Goal: Task Accomplishment & Management: Complete application form

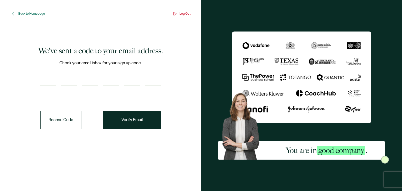
click at [50, 80] on input "number" at bounding box center [48, 81] width 16 height 10
type input "9"
type input "0"
type input "4"
type input "2"
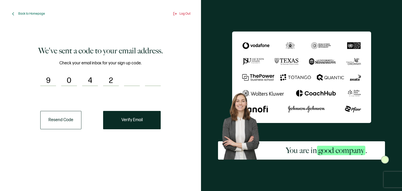
type input "3"
type input "4"
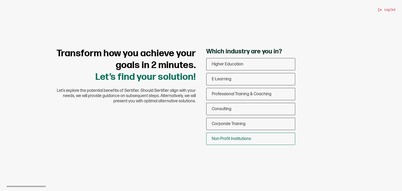
click at [239, 138] on span "Non-Profit Institutions" at bounding box center [231, 139] width 39 height 5
click at [0, 0] on input "Non-Profit Institutions" at bounding box center [0, 0] width 0 height 0
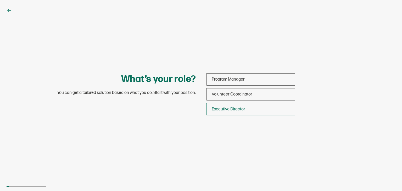
click at [239, 108] on span "Executive Director" at bounding box center [229, 109] width 34 height 5
click at [0, 0] on input "Executive Director" at bounding box center [0, 0] width 0 height 0
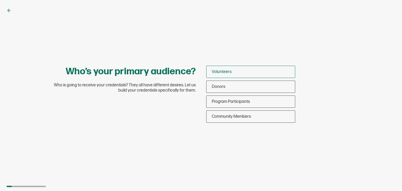
click at [235, 74] on div "Volunteers" at bounding box center [251, 72] width 89 height 12
click at [0, 0] on input "Volunteers" at bounding box center [0, 0] width 0 height 0
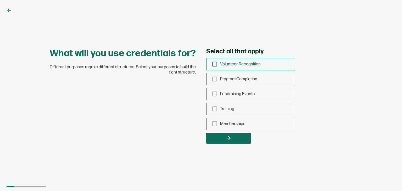
click at [214, 64] on icon "checkbox-group" at bounding box center [215, 64] width 6 height 6
click at [0, 0] on input "Volunteer Recognition" at bounding box center [0, 0] width 0 height 0
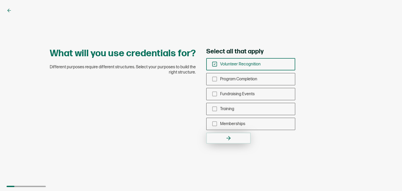
click at [231, 141] on button "button" at bounding box center [228, 138] width 45 height 11
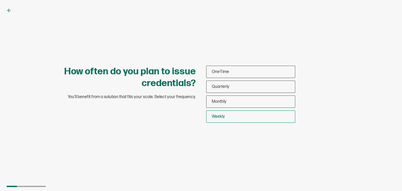
click at [221, 116] on span "Weekly" at bounding box center [218, 116] width 13 height 5
click at [0, 0] on input "Weekly" at bounding box center [0, 0] width 0 height 0
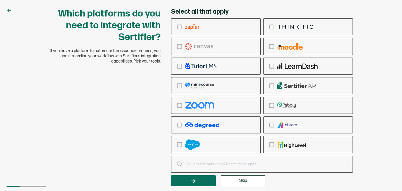
click at [182, 163] on div at bounding box center [257, 164] width 173 height 7
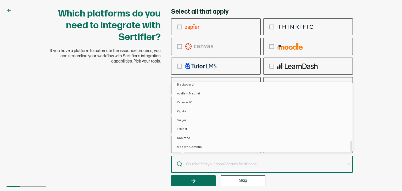
scroll to position [379, 0]
drag, startPoint x: 352, startPoint y: 88, endPoint x: 335, endPoint y: 149, distance: 63.1
click at [335, 149] on div "Ringcentral Adobe Vedubox Kryterion PearsonVue CredSpark Prometric PSI Certiver…" at bounding box center [262, 117] width 181 height 70
click at [243, 181] on span "Skip" at bounding box center [243, 181] width 8 height 4
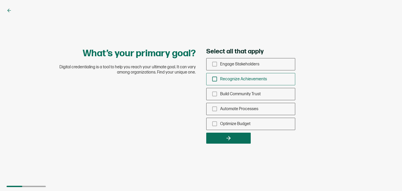
click at [213, 79] on icon "checkbox-group" at bounding box center [215, 79] width 6 height 6
click at [0, 0] on input "Recognize Achievements" at bounding box center [0, 0] width 0 height 0
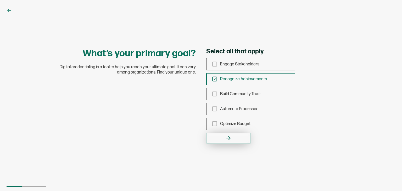
click at [225, 136] on button "button" at bounding box center [228, 138] width 45 height 11
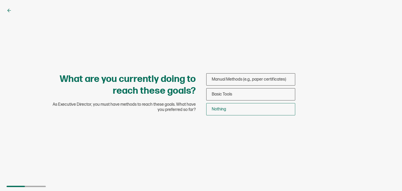
click at [212, 111] on span "Nothing" at bounding box center [219, 109] width 14 height 5
click at [0, 0] on input "Nothing" at bounding box center [0, 0] width 0 height 0
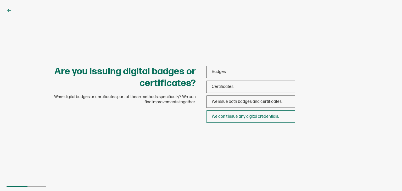
click at [230, 117] on span "We don’t issue any digital credentials." at bounding box center [245, 116] width 67 height 5
click at [0, 0] on input "We don’t issue any digital credentials." at bounding box center [0, 0] width 0 height 0
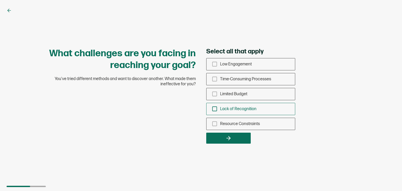
click at [214, 110] on icon "checkbox-group" at bounding box center [215, 109] width 6 height 6
click at [0, 0] on input "Lack of Recognition" at bounding box center [0, 0] width 0 height 0
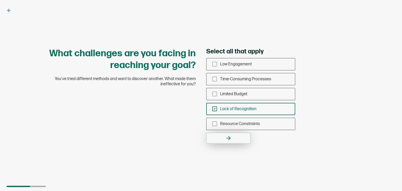
click at [224, 137] on button "button" at bounding box center [228, 138] width 45 height 11
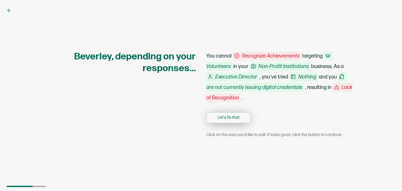
click at [224, 117] on button "Let's fix that" at bounding box center [228, 117] width 45 height 11
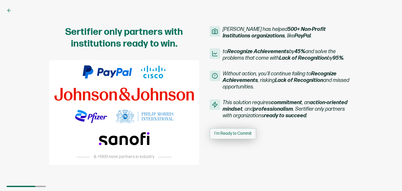
click at [226, 134] on span "I'm Ready to Commit" at bounding box center [233, 134] width 37 height 4
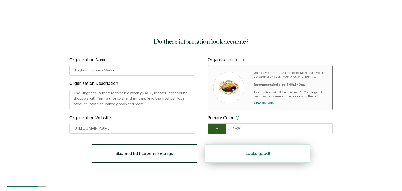
click at [242, 153] on button "Looks good!" at bounding box center [257, 154] width 105 height 18
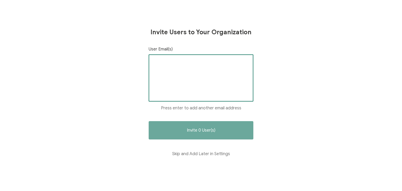
click at [169, 61] on input "text" at bounding box center [201, 63] width 96 height 8
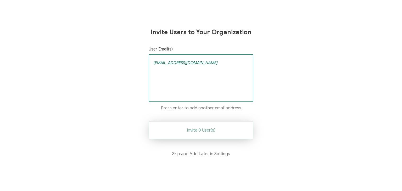
type input "[EMAIL_ADDRESS][DOMAIN_NAME]"
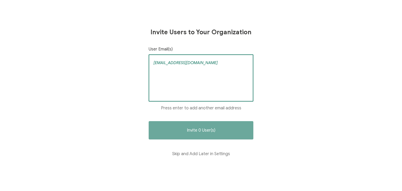
click at [222, 63] on input "[EMAIL_ADDRESS][DOMAIN_NAME]" at bounding box center [201, 63] width 96 height 8
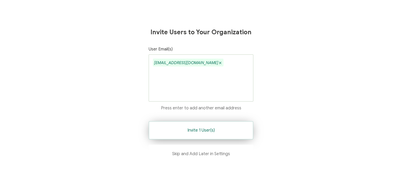
click at [210, 126] on button "Invite 1 User(s)" at bounding box center [201, 130] width 105 height 18
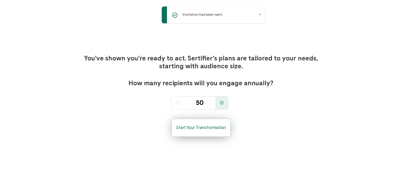
click at [204, 129] on span "Start Your Transformation" at bounding box center [201, 128] width 50 height 4
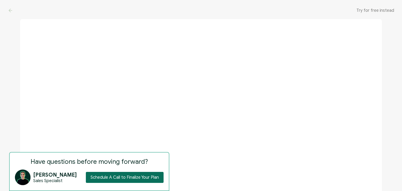
scroll to position [0, 0]
drag, startPoint x: 383, startPoint y: 92, endPoint x: 385, endPoint y: 119, distance: 26.5
click at [385, 119] on div at bounding box center [201, 95] width 402 height 191
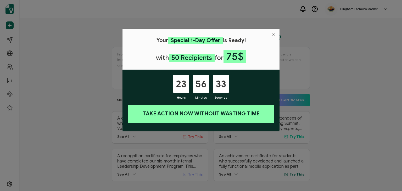
click at [274, 36] on icon "Close" at bounding box center [274, 35] width 4 height 4
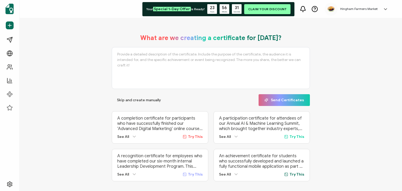
click at [387, 9] on icon at bounding box center [385, 9] width 5 height 5
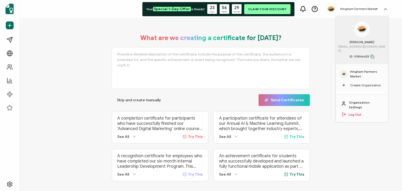
click at [354, 112] on link "Log Out" at bounding box center [355, 114] width 13 height 5
